Goal: Download file/media

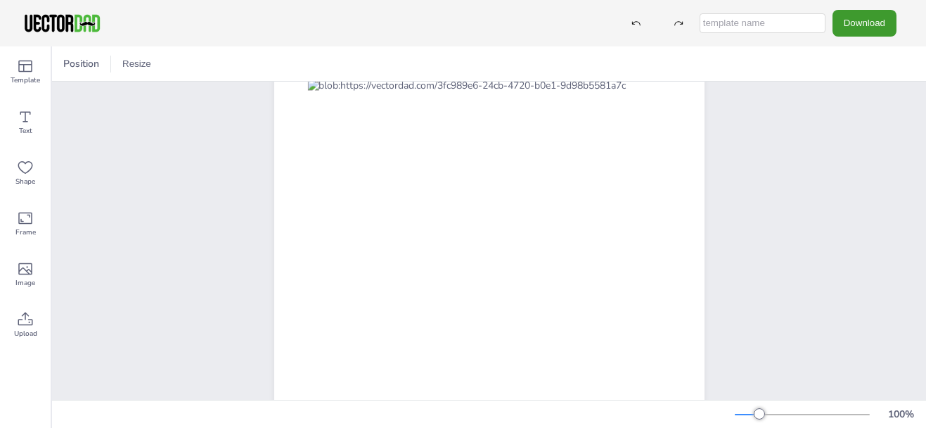
scroll to position [123, 0]
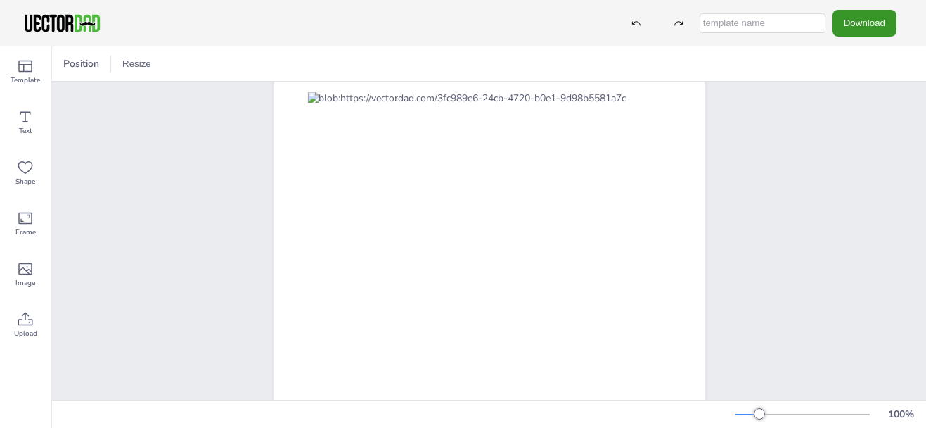
click at [883, 25] on button "Download" at bounding box center [865, 23] width 64 height 26
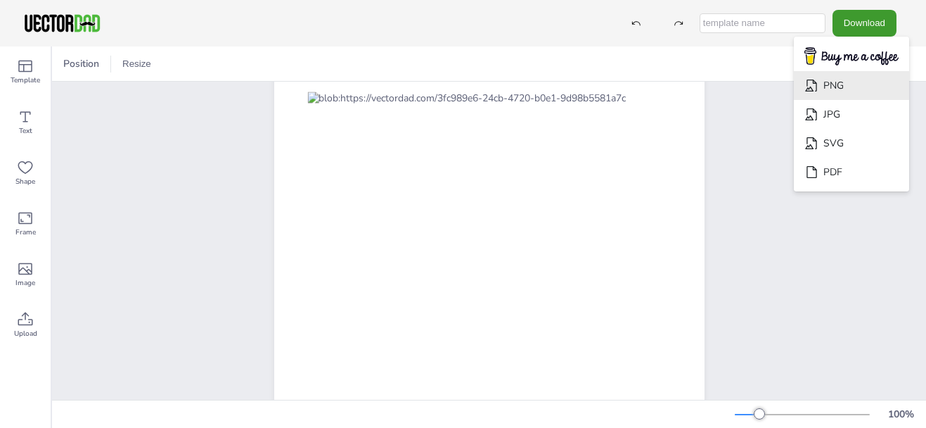
click at [840, 91] on li "PNG" at bounding box center [851, 85] width 115 height 29
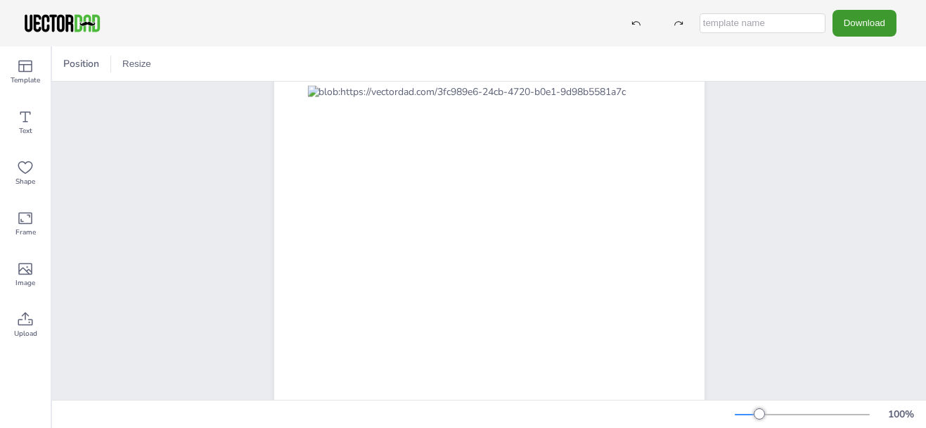
scroll to position [0, 0]
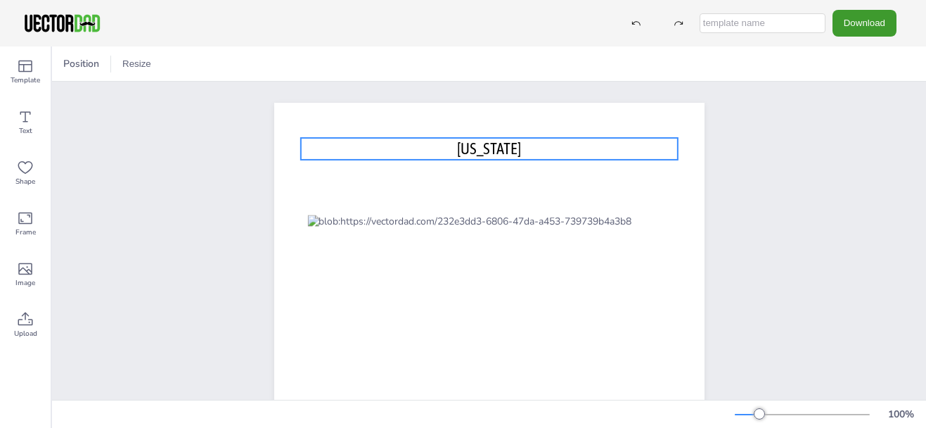
scroll to position [1, 0]
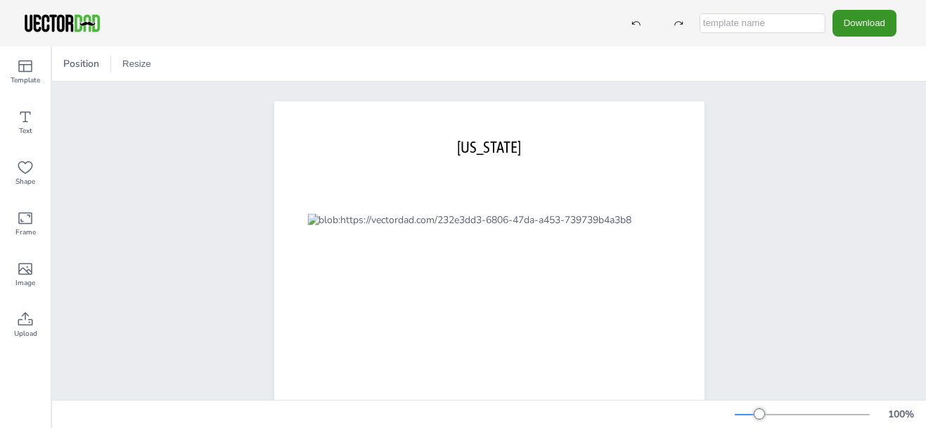
click at [844, 21] on button "Download" at bounding box center [865, 23] width 64 height 26
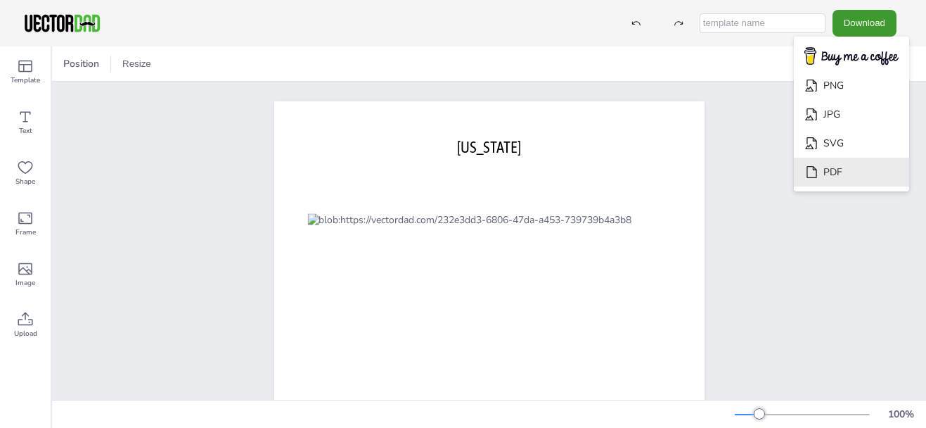
click at [852, 174] on li "PDF" at bounding box center [851, 172] width 115 height 29
